Goal: Submit feedback/report problem

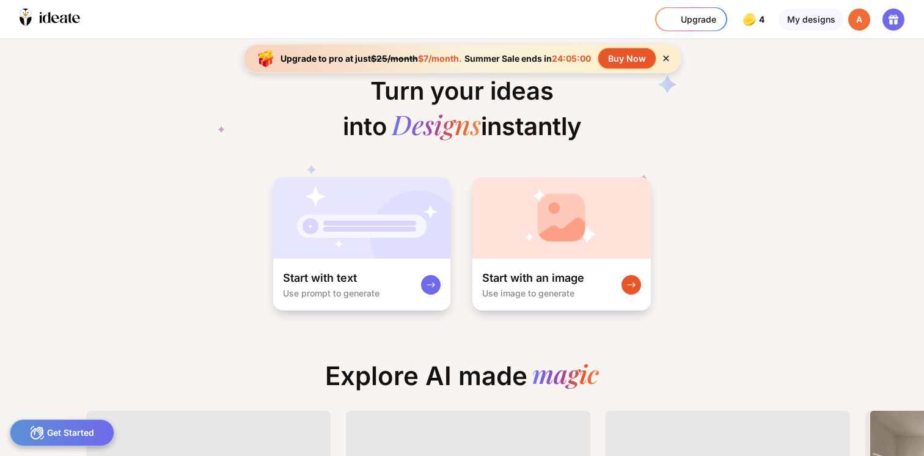
click at [891, 17] on icon at bounding box center [894, 17] width 10 height 4
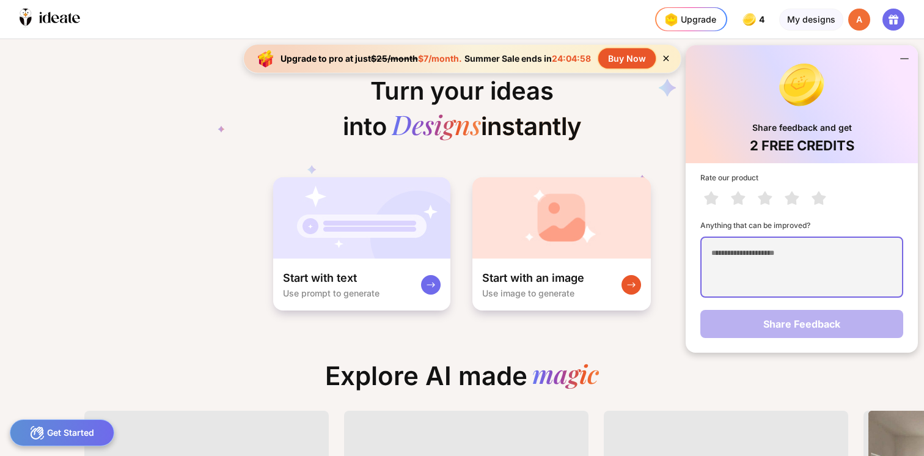
click at [810, 250] on textarea at bounding box center [801, 266] width 203 height 61
type textarea "****"
click at [819, 202] on icon at bounding box center [819, 197] width 14 height 13
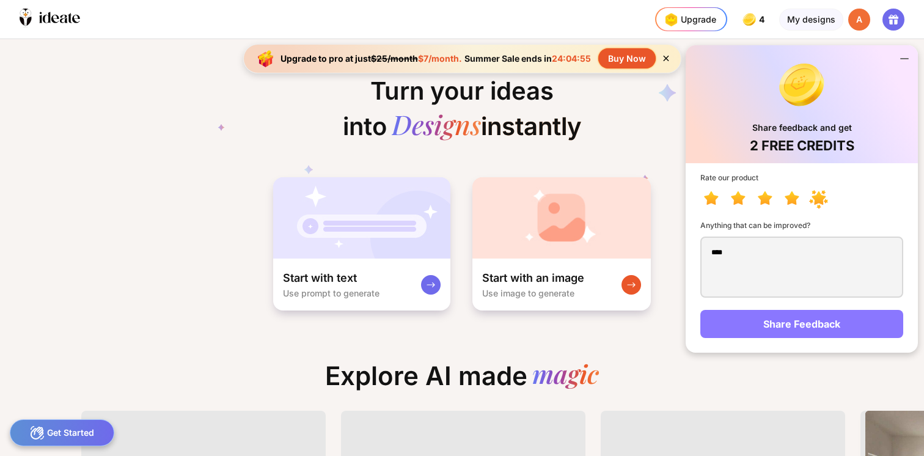
click at [803, 329] on div "Share Feedback" at bounding box center [801, 324] width 203 height 28
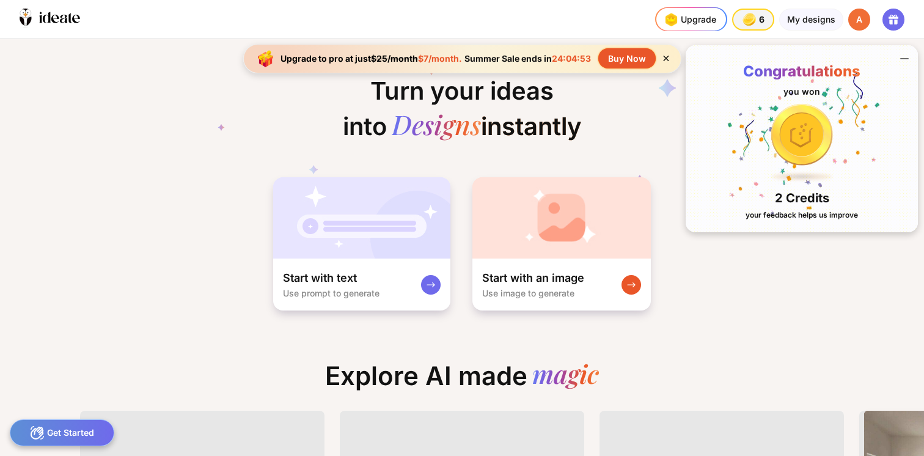
click at [796, 287] on div "Turn your ideas into Designs instantly Start with text Use prompt to generate S…" at bounding box center [462, 175] width 924 height 273
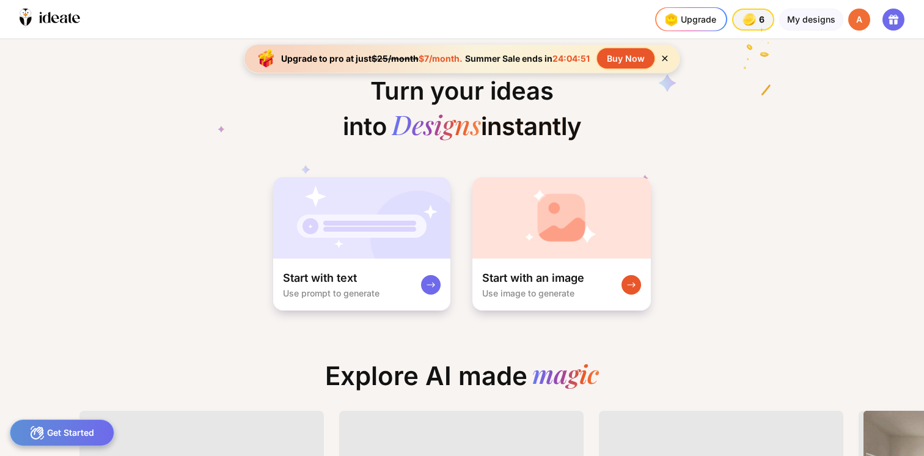
click at [888, 21] on icon at bounding box center [893, 19] width 15 height 15
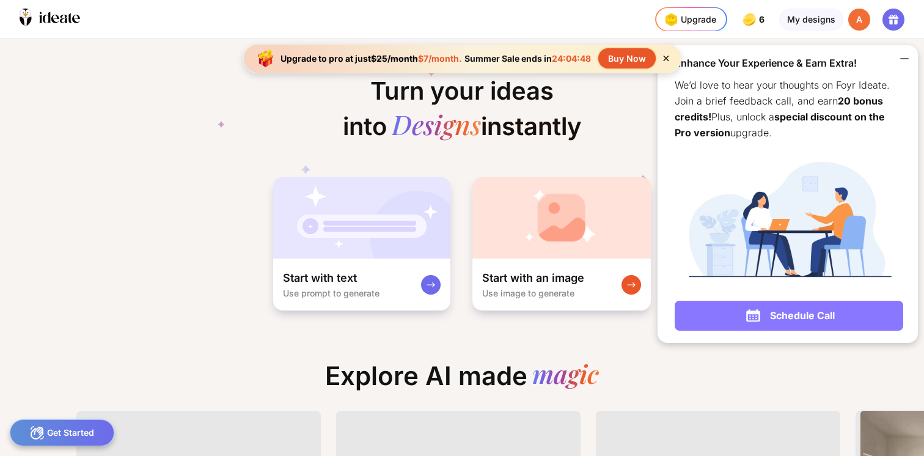
click at [820, 314] on div "Schedule Call" at bounding box center [789, 316] width 229 height 30
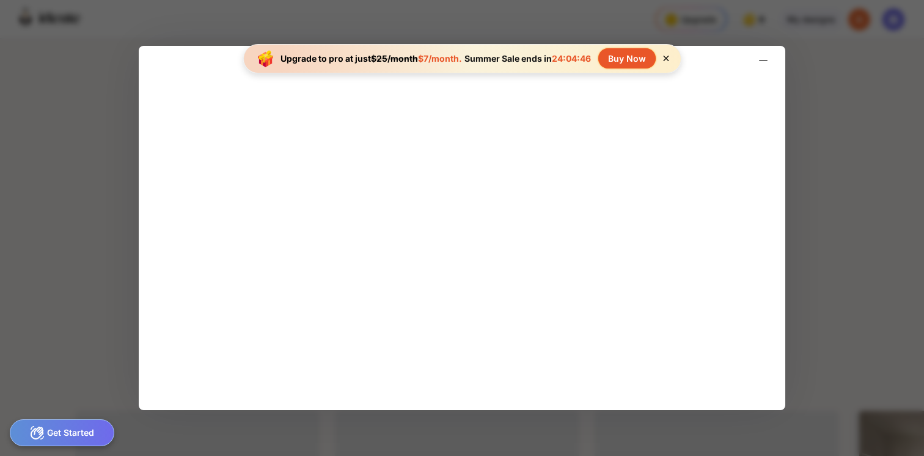
click at [667, 59] on icon at bounding box center [666, 58] width 10 height 10
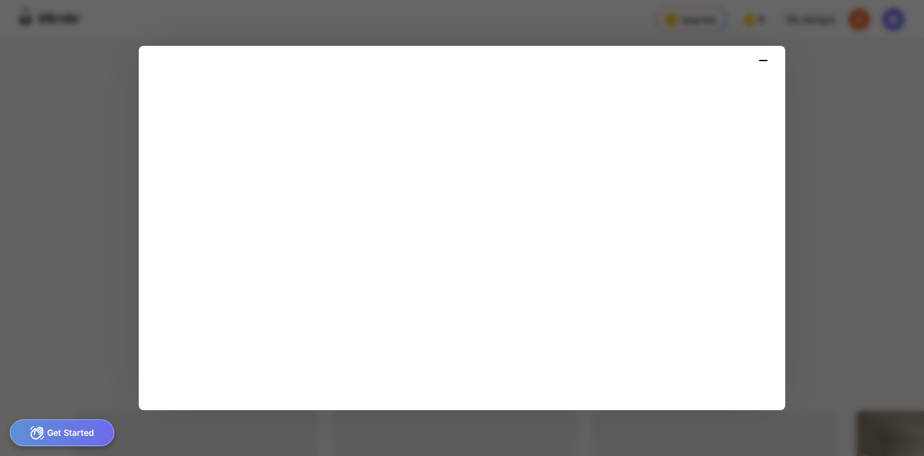
click at [760, 60] on icon at bounding box center [763, 60] width 7 height 0
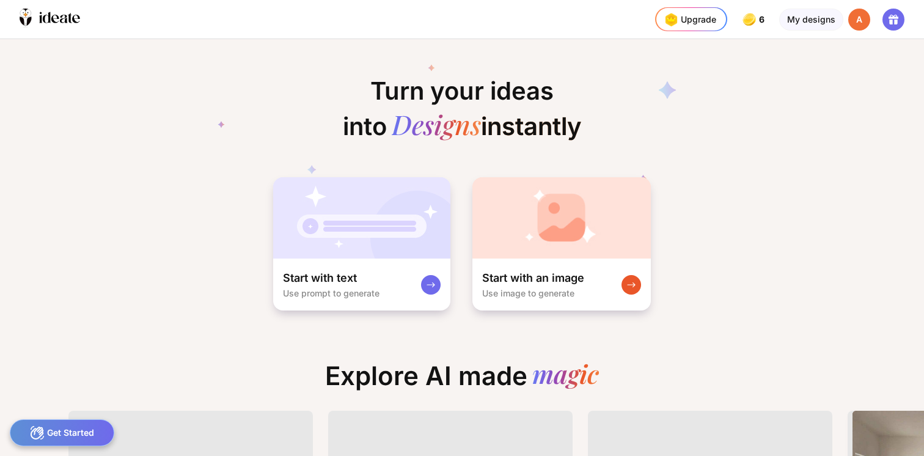
scroll to position [0, 46]
